Goal: Task Accomplishment & Management: Use online tool/utility

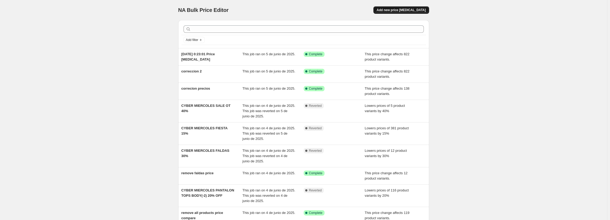
click at [416, 9] on span "Add new price [MEDICAL_DATA]" at bounding box center [401, 10] width 49 height 4
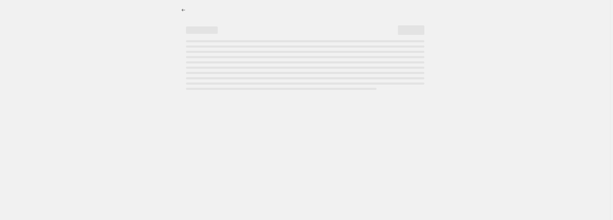
select select "percentage"
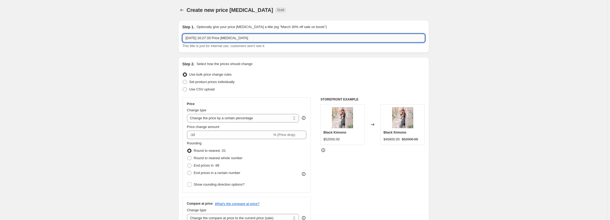
click at [266, 40] on input "[DATE] 16:27:33 Price [MEDICAL_DATA]" at bounding box center [303, 38] width 242 height 8
type input "15OFF toda la tienda menos Fiesta"
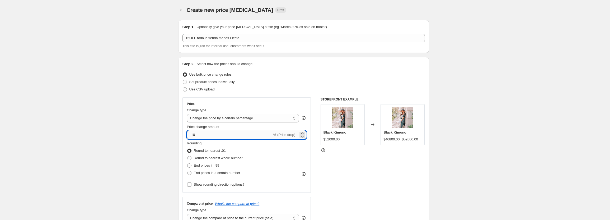
drag, startPoint x: 195, startPoint y: 134, endPoint x: 221, endPoint y: 134, distance: 25.9
click at [221, 134] on input "-10" at bounding box center [229, 134] width 85 height 8
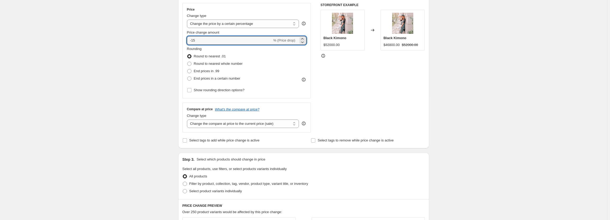
scroll to position [106, 0]
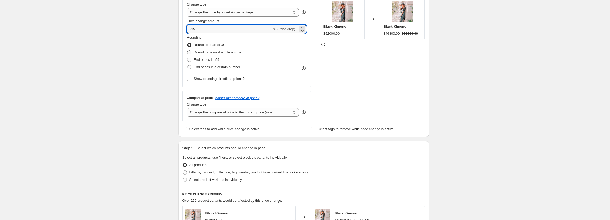
type input "-15"
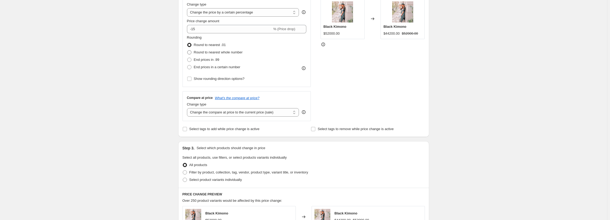
click at [191, 52] on span at bounding box center [189, 52] width 4 height 4
click at [187, 50] on input "Round to nearest whole number" at bounding box center [187, 50] width 0 height 0
radio input "true"
click at [196, 113] on select "Change the compare at price to the current price (sale) Change the compare at p…" at bounding box center [243, 112] width 112 height 8
click at [138, 105] on div "Create new price [MEDICAL_DATA]. This page is ready Create new price [MEDICAL_D…" at bounding box center [303, 158] width 607 height 528
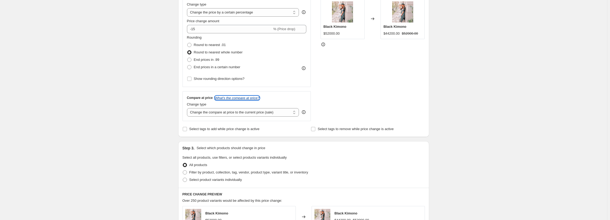
click at [236, 96] on icon "What's the compare at price?" at bounding box center [237, 98] width 45 height 4
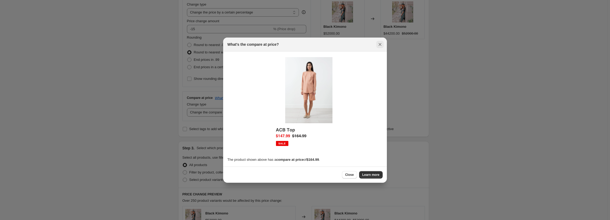
click at [380, 42] on icon "Close" at bounding box center [379, 44] width 5 height 5
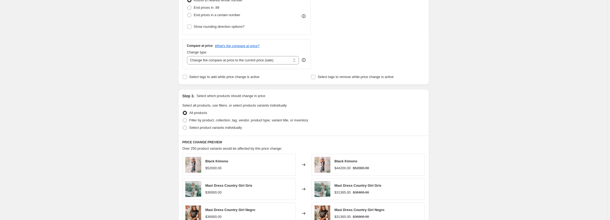
scroll to position [158, 0]
click at [185, 120] on span at bounding box center [185, 119] width 4 height 4
click at [183, 118] on input "Filter by product, collection, tag, vendor, product type, variant title, or inv…" at bounding box center [183, 117] width 0 height 0
radio input "true"
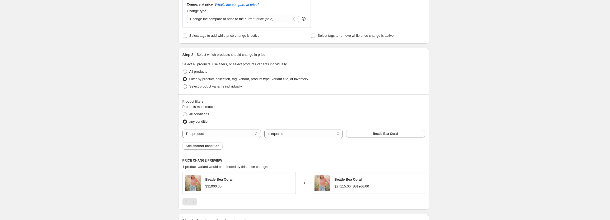
scroll to position [211, 0]
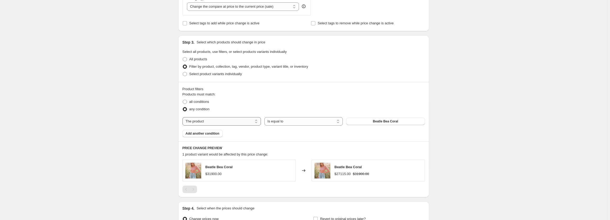
click at [218, 120] on select "The product The product's collection The product's tag The product's vendor The…" at bounding box center [221, 121] width 78 height 8
select select "collection"
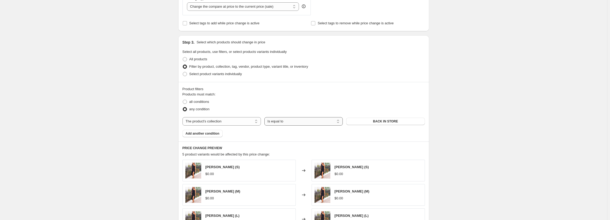
click at [284, 121] on select "Is equal to Is not equal to" at bounding box center [303, 121] width 78 height 8
select select "not_equal"
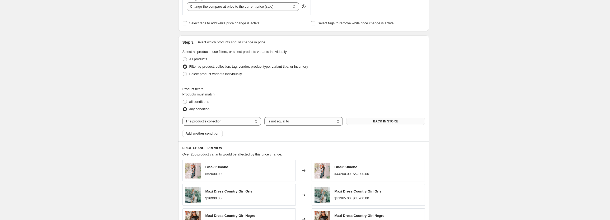
click at [376, 121] on span "BACK IN STORE" at bounding box center [385, 121] width 25 height 4
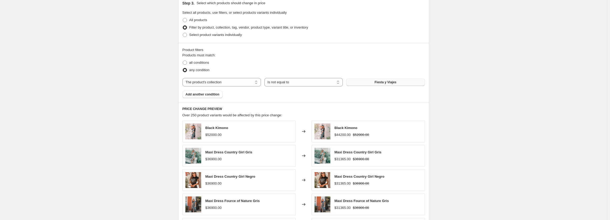
scroll to position [368, 0]
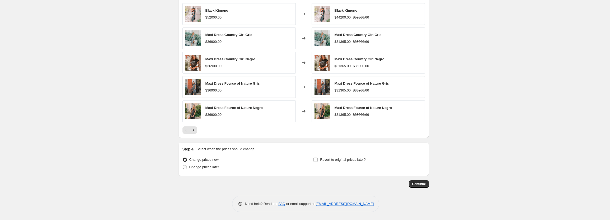
click at [192, 168] on span "Change prices later" at bounding box center [204, 167] width 30 height 4
click at [183, 165] on input "Change prices later" at bounding box center [183, 165] width 0 height 0
radio input "true"
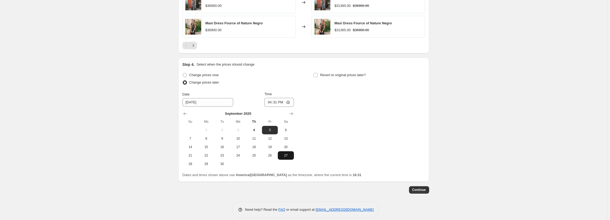
scroll to position [458, 0]
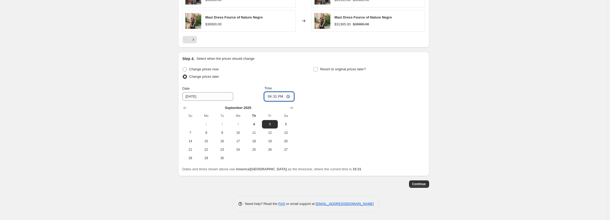
click at [277, 94] on input "16:31" at bounding box center [279, 96] width 30 height 9
type input "20:00"
click at [257, 124] on span "4" at bounding box center [254, 124] width 12 height 4
type input "[DATE]"
click at [318, 69] on input "Revert to original prices later?" at bounding box center [315, 69] width 4 height 4
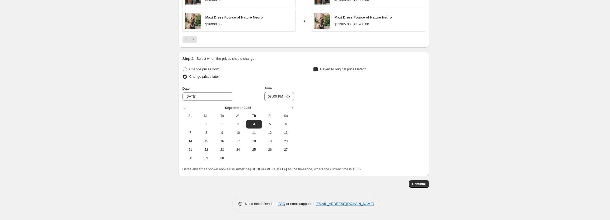
checkbox input "true"
click at [323, 141] on span "14" at bounding box center [321, 141] width 12 height 4
type input "[DATE]"
click at [409, 96] on input "16:32" at bounding box center [410, 96] width 30 height 9
type input "23:59"
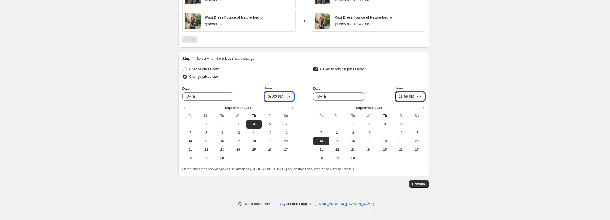
click at [275, 95] on input "20:00" at bounding box center [279, 96] width 30 height 9
type input "19:35"
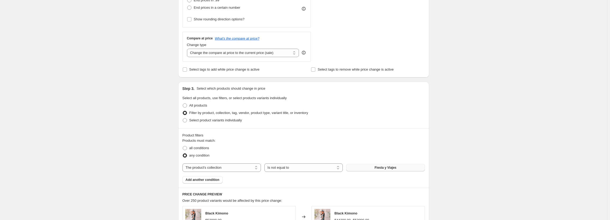
scroll to position [115, 0]
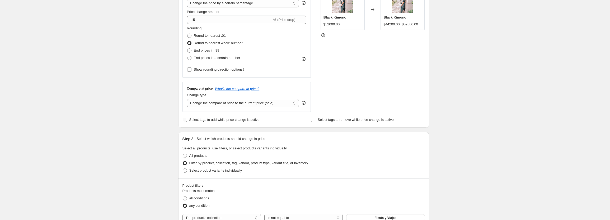
click at [187, 119] on input "Select tags to add while price change is active" at bounding box center [185, 120] width 4 height 4
checkbox input "true"
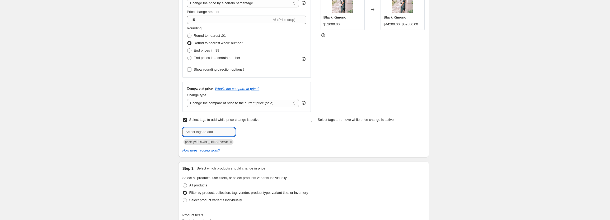
click at [214, 132] on input "text" at bounding box center [208, 132] width 53 height 8
type input "flash-sale-15off"
click at [228, 140] on icon "Remove price-change-job-active" at bounding box center [230, 141] width 5 height 5
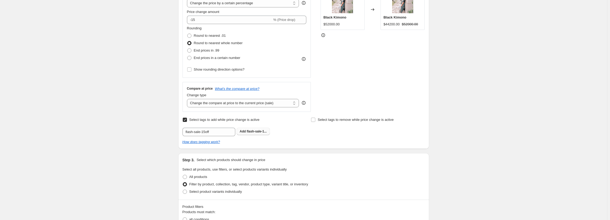
click at [257, 131] on span "flash-sale-1..." at bounding box center [257, 131] width 20 height 4
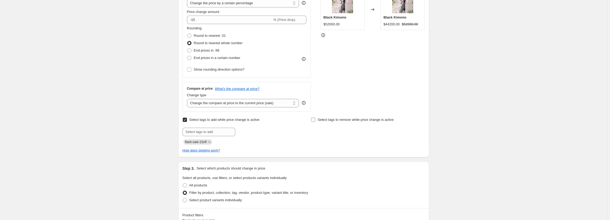
click at [315, 118] on input "Select tags to remove while price change is active" at bounding box center [313, 120] width 4 height 4
checkbox input "true"
click at [323, 130] on input "text" at bounding box center [337, 132] width 53 height 8
type input "flash-sale-15off"
click at [386, 130] on span "flash-sale-1..." at bounding box center [385, 131] width 20 height 4
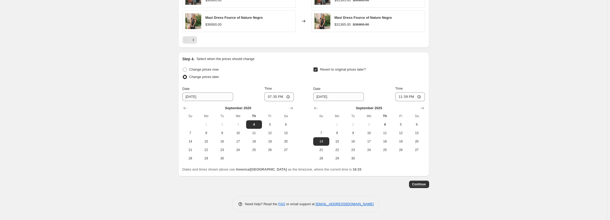
scroll to position [488, 0]
click at [419, 182] on span "Continue" at bounding box center [419, 184] width 14 height 4
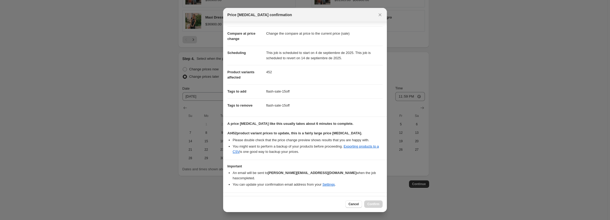
scroll to position [26, 0]
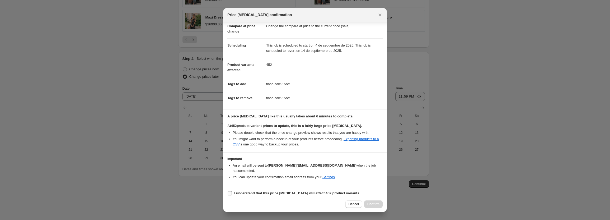
click at [232, 191] on input "I understand that this price [MEDICAL_DATA] will affect 452 product variants" at bounding box center [230, 193] width 4 height 4
checkbox input "true"
click at [371, 204] on span "Confirm" at bounding box center [373, 204] width 12 height 4
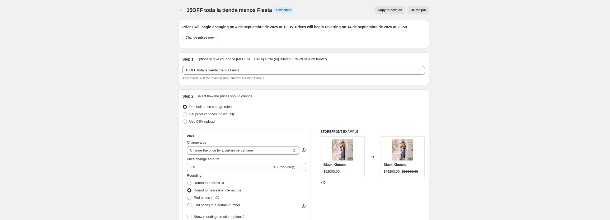
scroll to position [488, 0]
